Goal: Book appointment/travel/reservation

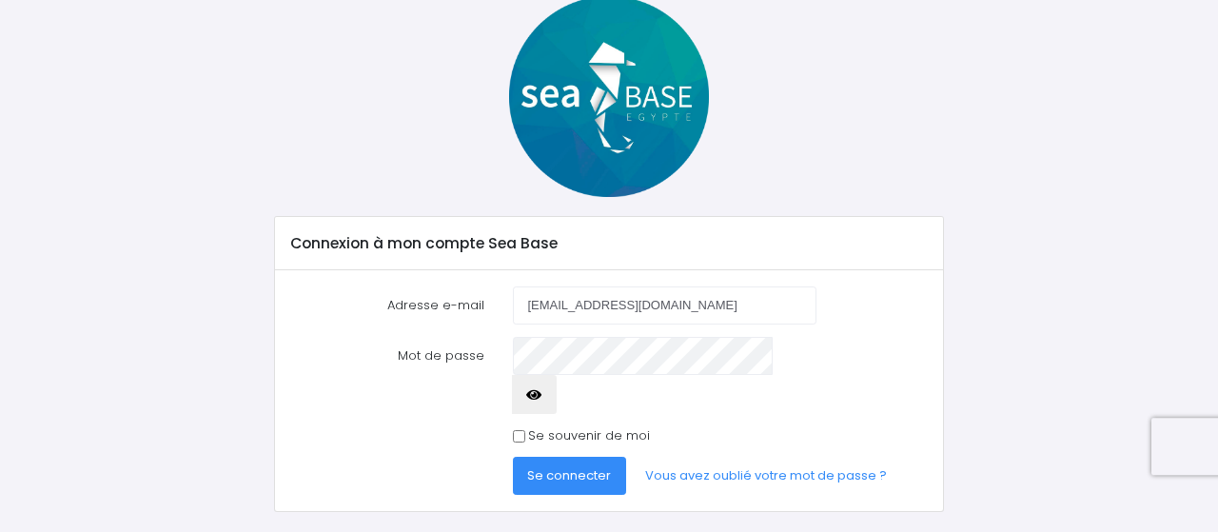
scroll to position [114, 0]
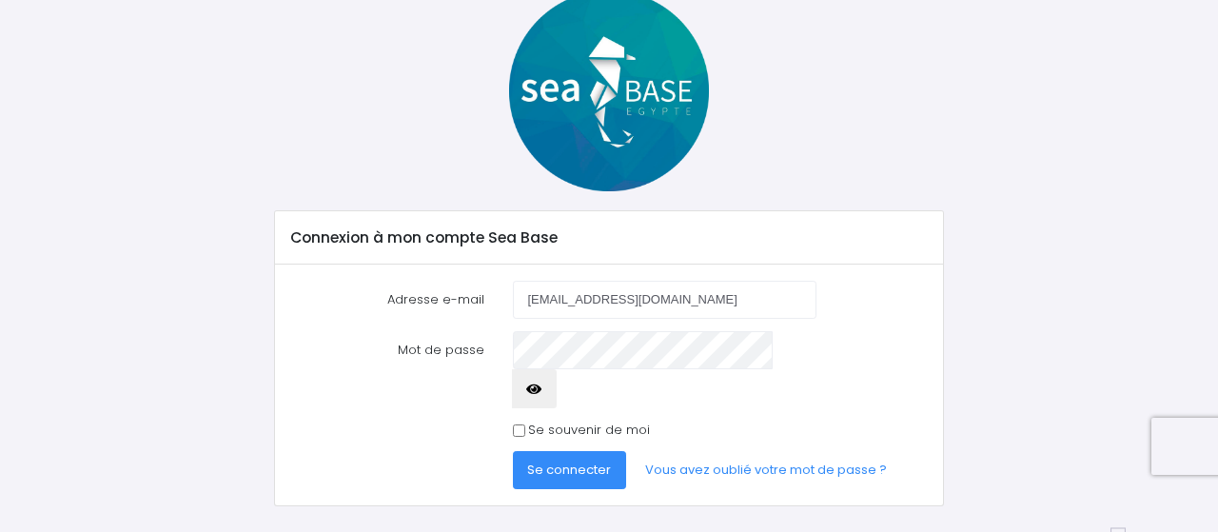
click at [541, 389] on icon "button" at bounding box center [533, 389] width 15 height 0
click at [521, 424] on input "Se souvenir de moi" at bounding box center [519, 430] width 12 height 12
checkbox input "true"
click at [570, 460] on span "Se connecter" at bounding box center [569, 469] width 84 height 18
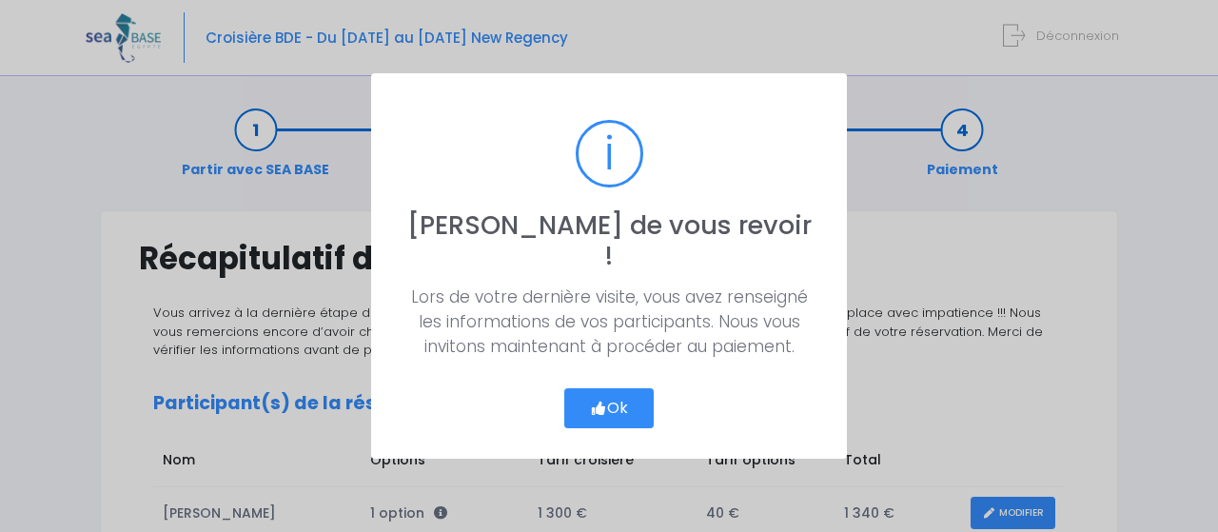
click at [607, 388] on button "Ok" at bounding box center [608, 408] width 89 height 40
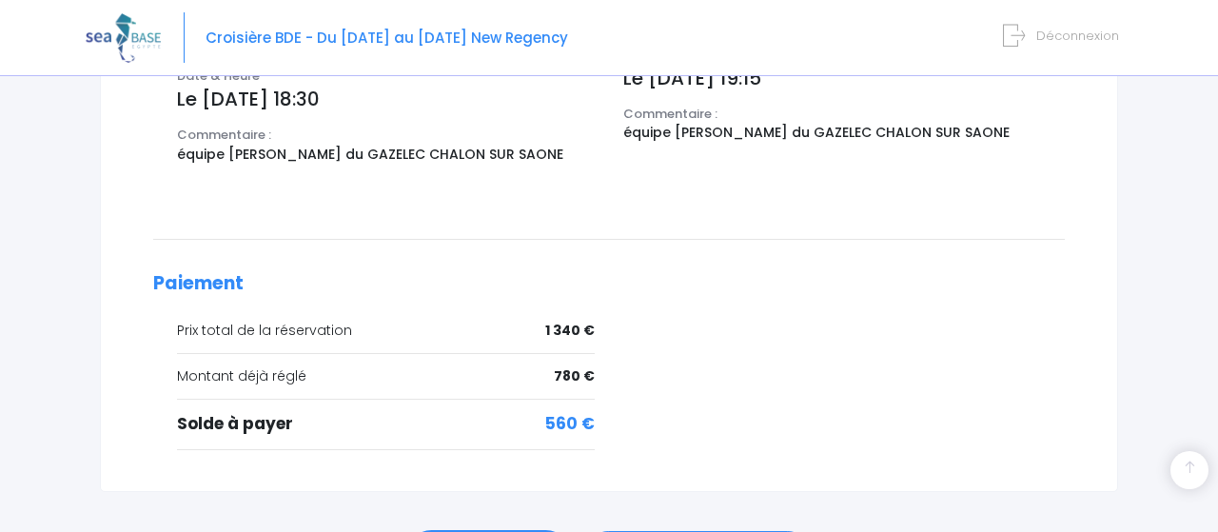
scroll to position [852, 0]
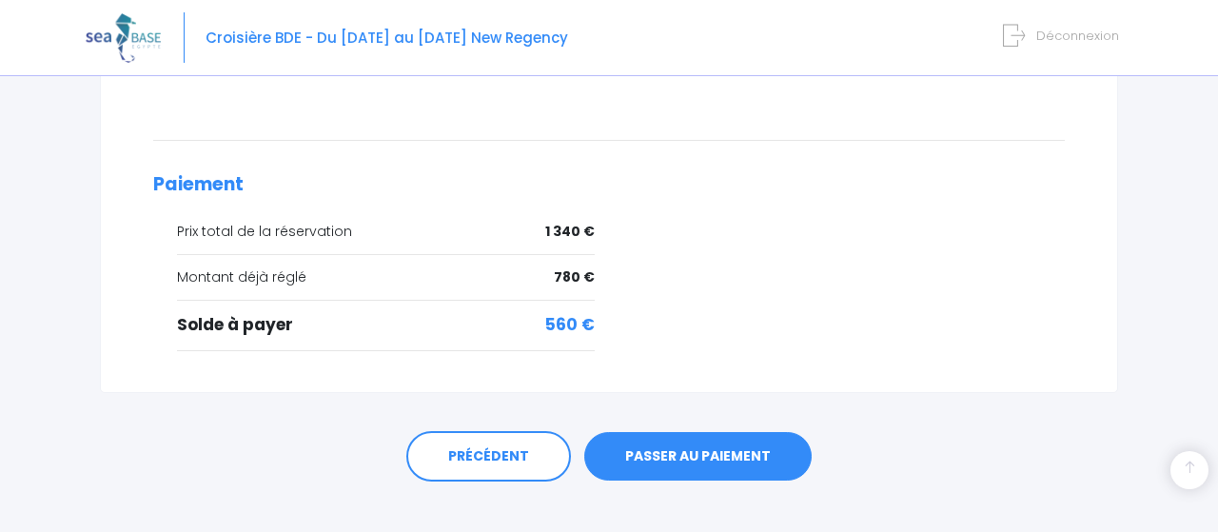
click at [691, 432] on link "PASSER AU PAIEMENT" at bounding box center [697, 456] width 227 height 49
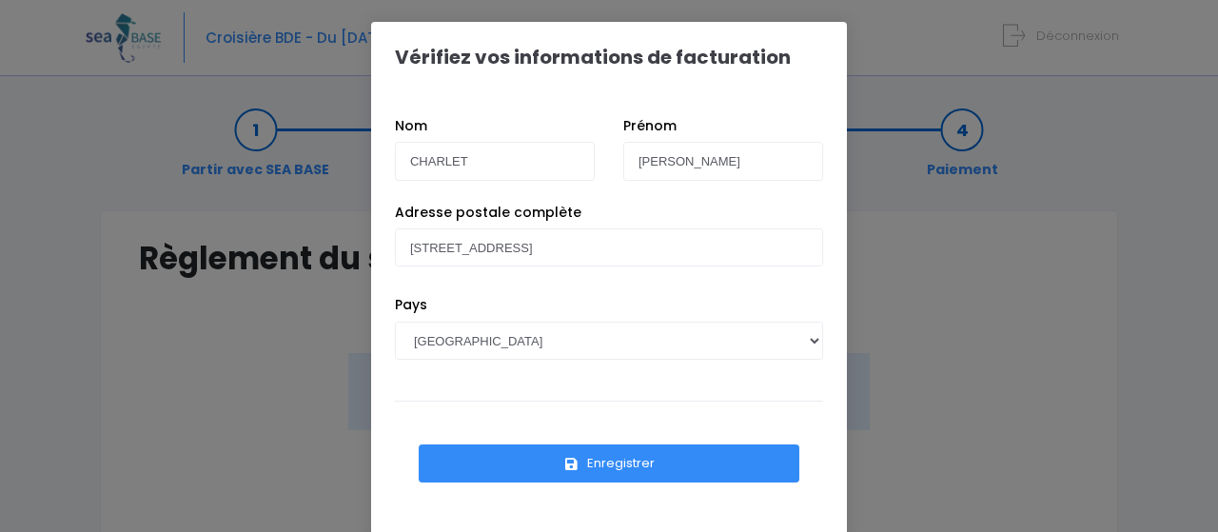
click at [620, 460] on button "Enregistrer" at bounding box center [609, 463] width 380 height 38
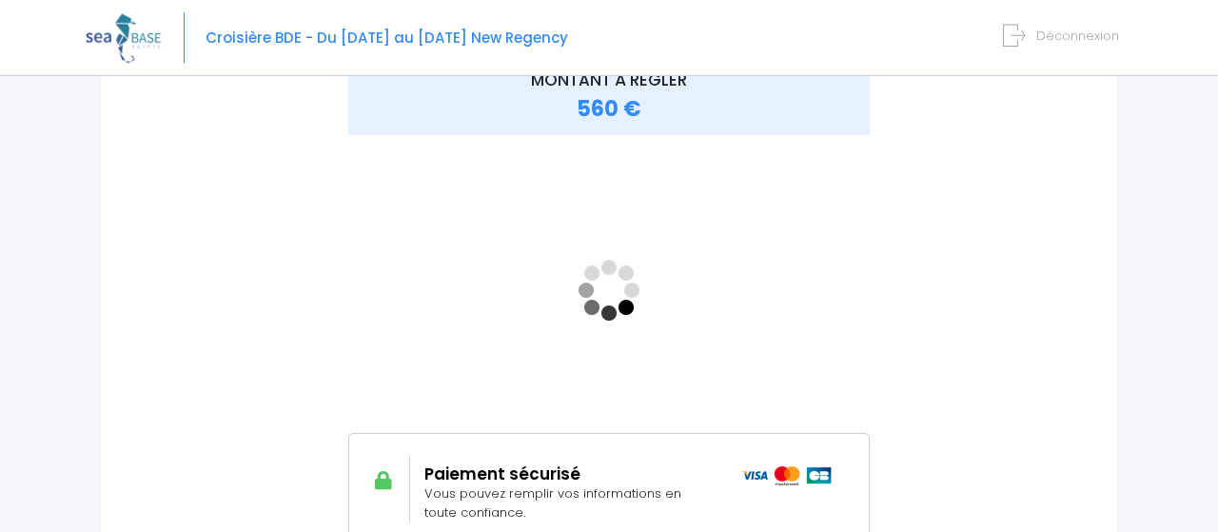
scroll to position [297, 0]
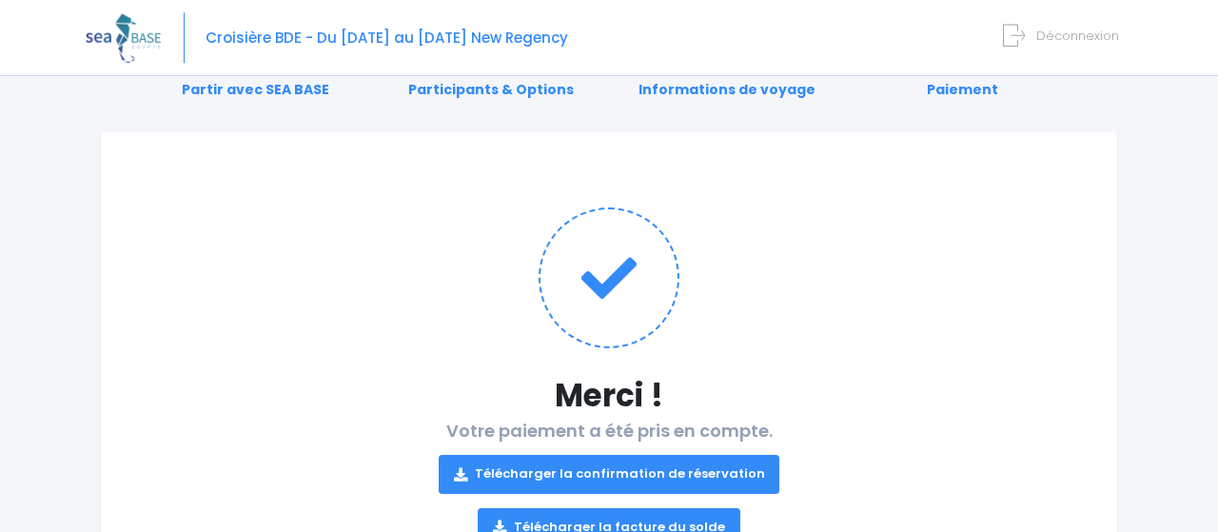
scroll to position [181, 0]
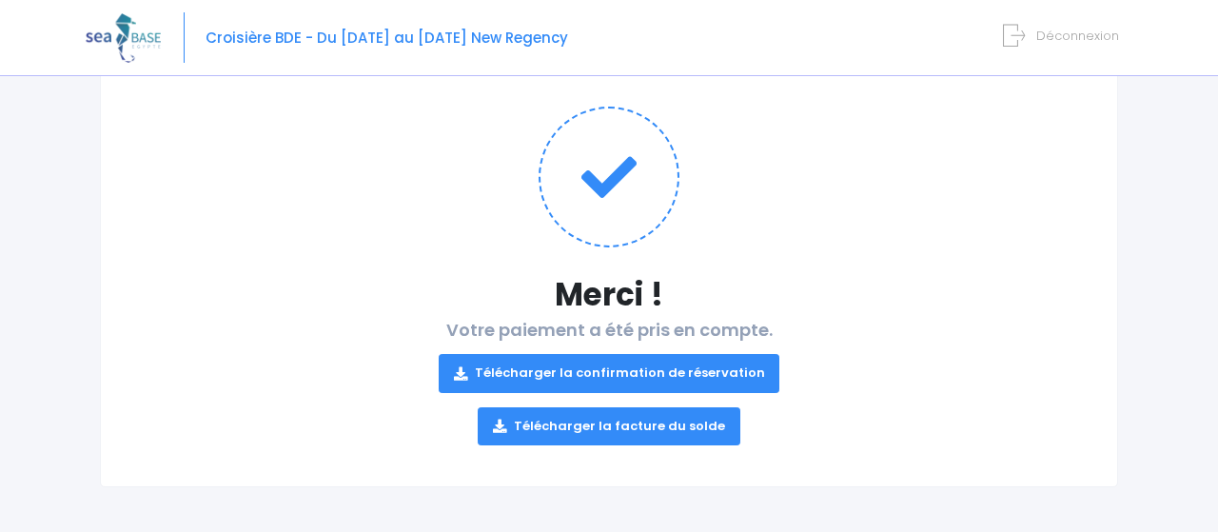
click at [598, 367] on link "Télécharger la confirmation de réservation" at bounding box center [608, 373] width 341 height 38
click at [614, 421] on link "Télécharger la facture du solde" at bounding box center [608, 426] width 263 height 38
